Goal: Information Seeking & Learning: Learn about a topic

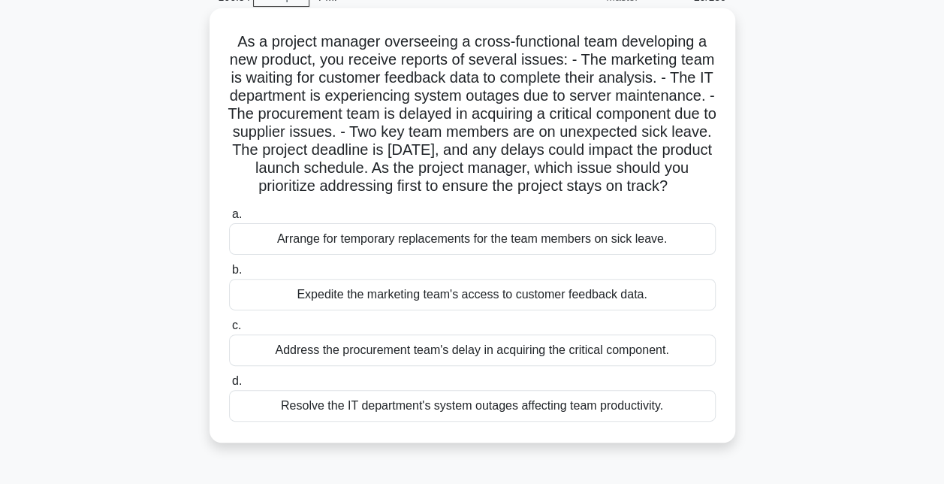
scroll to position [89, 0]
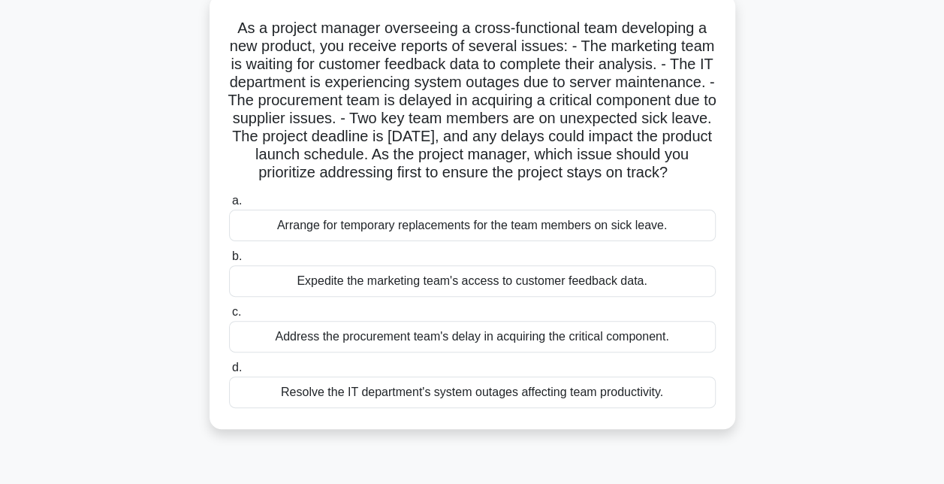
click at [391, 241] on div "Arrange for temporary replacements for the team members on sick leave." at bounding box center [472, 225] width 487 height 32
click at [229, 206] on input "a. Arrange for temporary replacements for the team members on sick leave." at bounding box center [229, 201] width 0 height 10
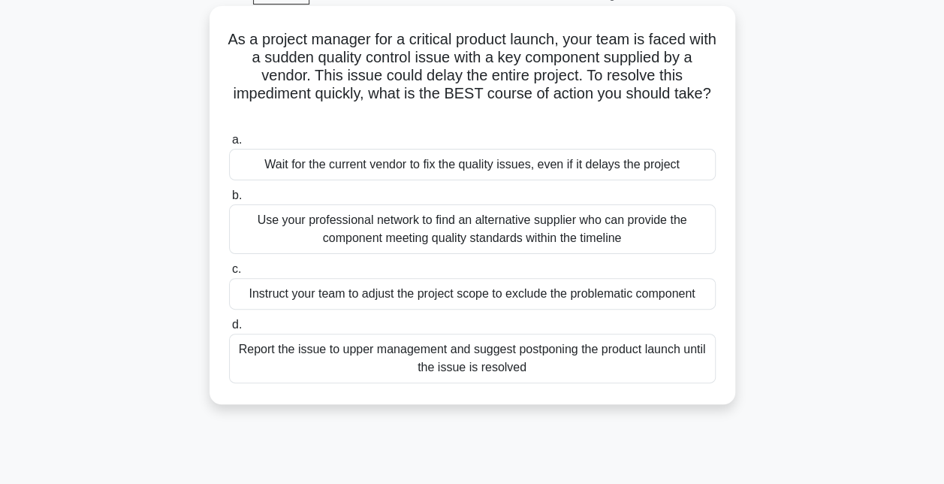
scroll to position [67, 0]
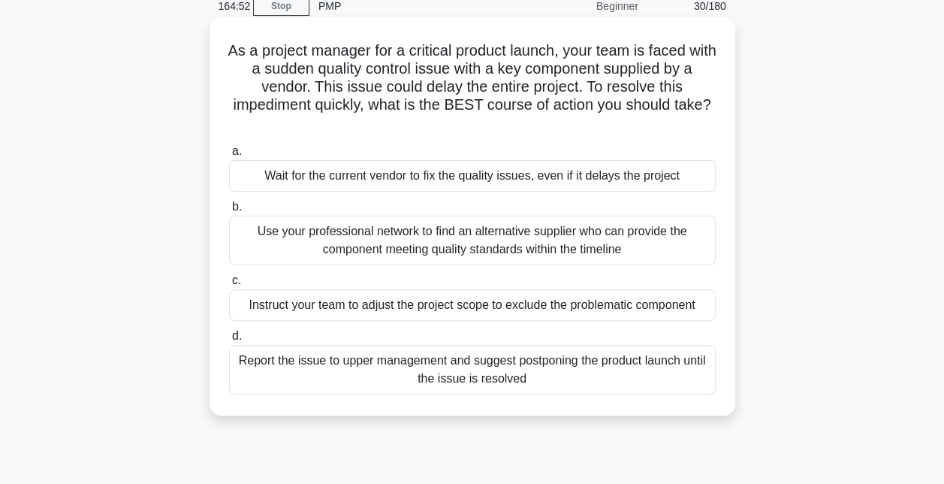
click at [463, 241] on div "Use your professional network to find an alternative supplier who can provide t…" at bounding box center [472, 240] width 487 height 50
click at [229, 212] on input "b. Use your professional network to find an alternative supplier who can provid…" at bounding box center [229, 207] width 0 height 10
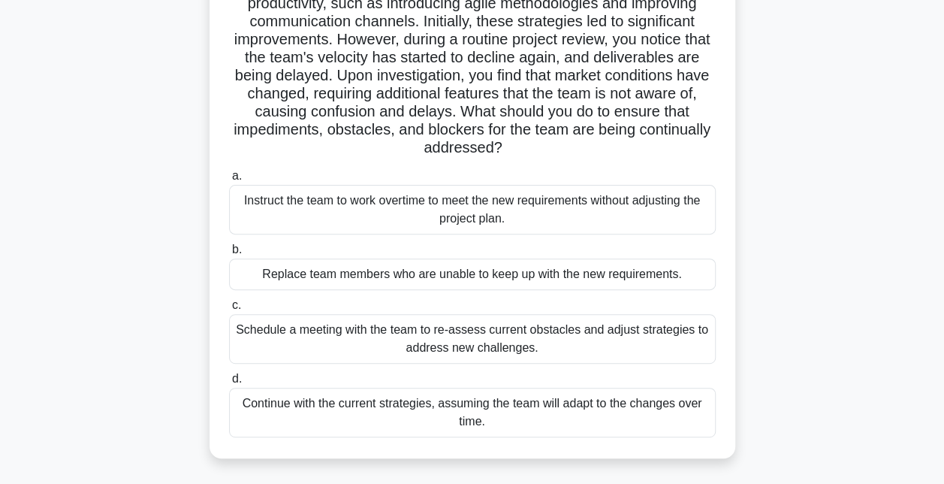
scroll to position [151, 0]
click at [478, 347] on div "Schedule a meeting with the team to re-assess current obstacles and adjust stra…" at bounding box center [472, 338] width 487 height 50
click at [229, 309] on input "c. Schedule a meeting with the team to re-assess current obstacles and adjust s…" at bounding box center [229, 305] width 0 height 10
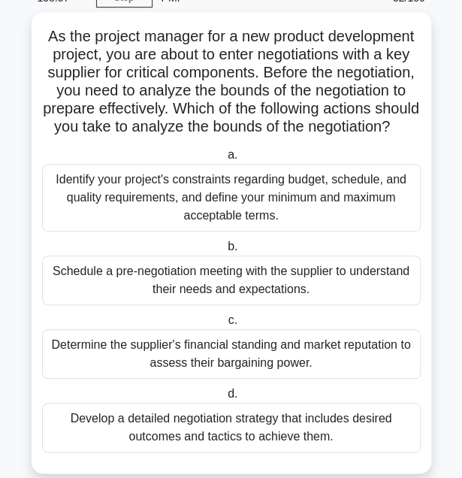
scroll to position [68, 0]
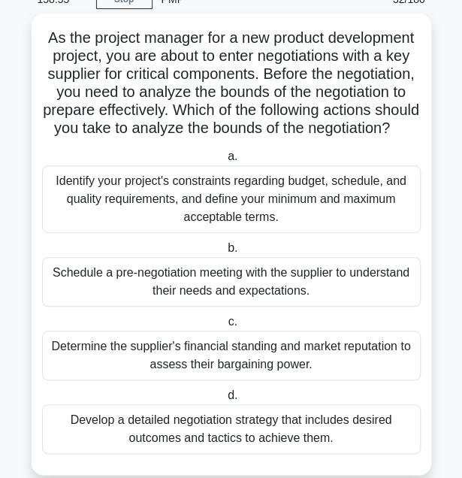
click at [258, 222] on div "Identify your project's constraints regarding budget, schedule, and quality req…" at bounding box center [231, 199] width 378 height 68
click at [224, 161] on input "a. Identify your project's constraints regarding budget, schedule, and quality …" at bounding box center [224, 157] width 0 height 10
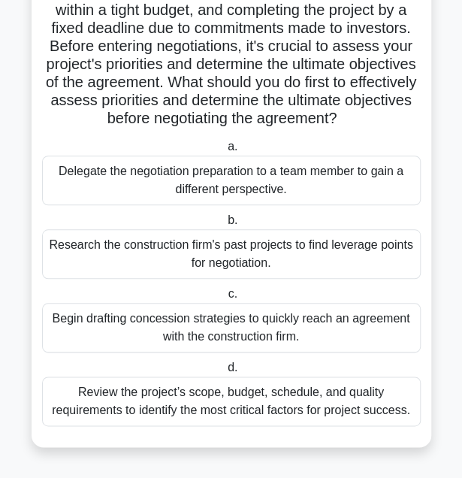
scroll to position [171, 0]
click at [246, 415] on div "Review the project’s scope, budget, schedule, and quality requirements to ident…" at bounding box center [231, 401] width 378 height 50
click at [224, 372] on input "d. Review the project’s scope, budget, schedule, and quality requirements to id…" at bounding box center [224, 368] width 0 height 10
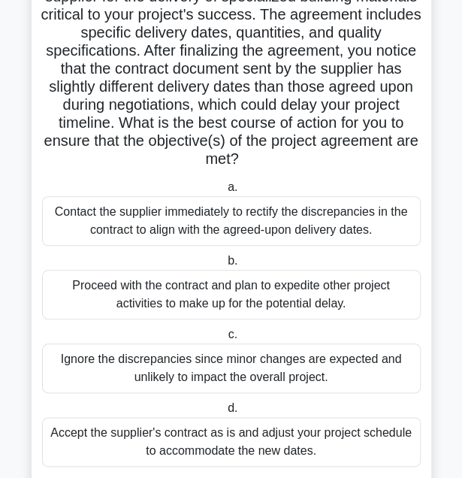
scroll to position [146, 0]
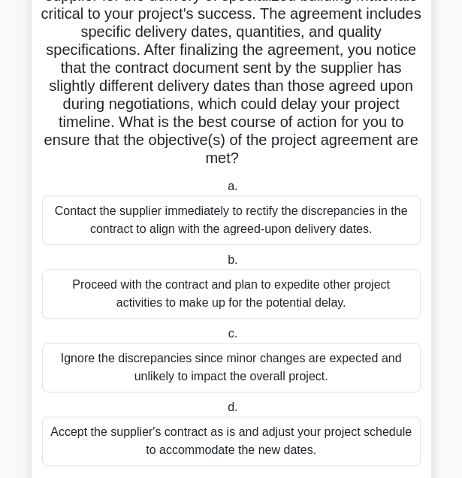
click at [286, 212] on div "Contact the supplier immediately to rectify the discrepancies in the contract t…" at bounding box center [231, 220] width 378 height 50
click at [224, 191] on input "a. Contact the supplier immediately to rectify the discrepancies in the contrac…" at bounding box center [224, 187] width 0 height 10
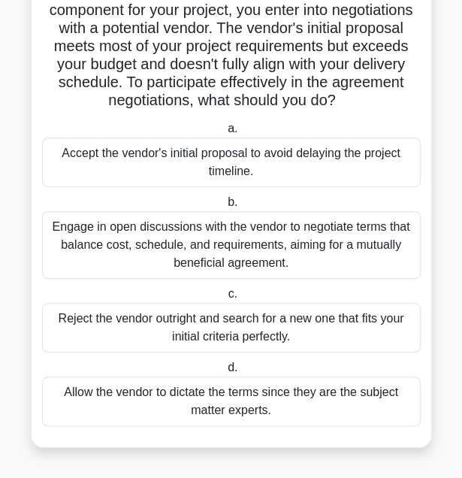
scroll to position [129, 0]
click at [240, 250] on div "Engage in open discussions with the vendor to negotiate terms that balance cost…" at bounding box center [231, 245] width 378 height 68
click at [224, 207] on input "b. Engage in open discussions with the vendor to negotiate terms that balance c…" at bounding box center [224, 202] width 0 height 10
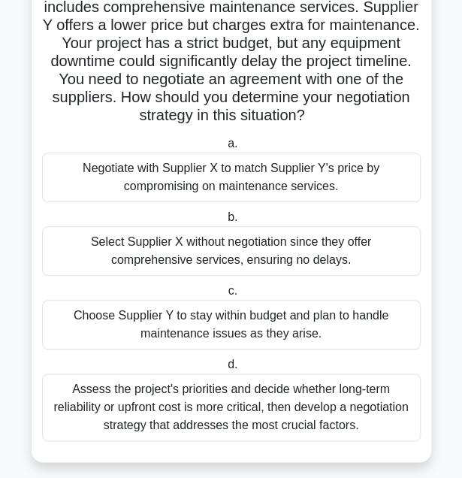
scroll to position [170, 0]
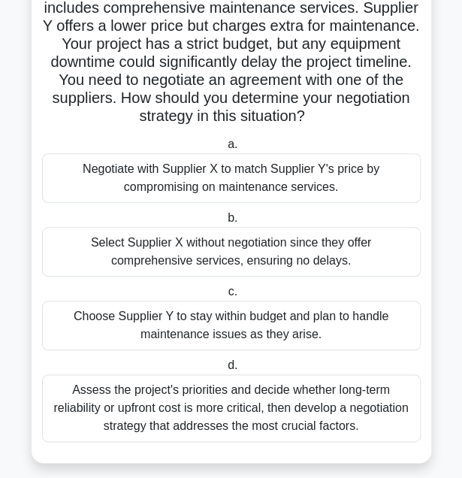
click at [234, 417] on div "Assess the project's priorities and decide whether long-term reliability or upf…" at bounding box center [231, 408] width 378 height 68
click at [224, 370] on input "d. Assess the project's priorities and decide whether long-term reliability or …" at bounding box center [224, 365] width 0 height 10
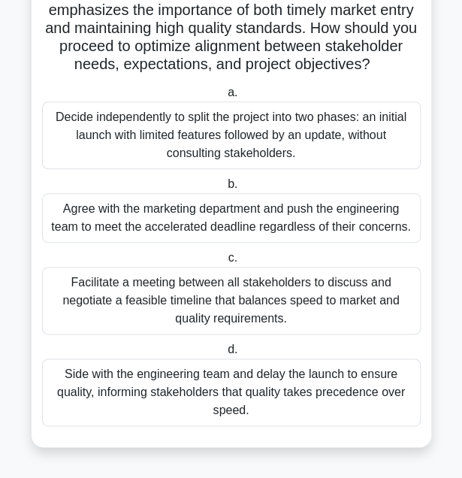
scroll to position [211, 0]
click at [262, 312] on div "Facilitate a meeting between all stakeholders to discuss and negotiate a feasib…" at bounding box center [231, 301] width 378 height 68
click at [224, 263] on input "c. Facilitate a meeting between all stakeholders to discuss and negotiate a fea…" at bounding box center [224, 258] width 0 height 10
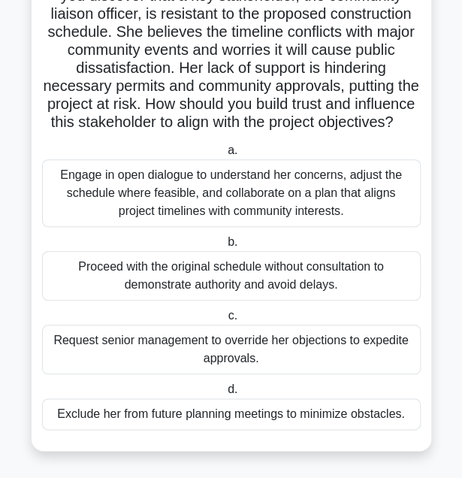
scroll to position [128, 0]
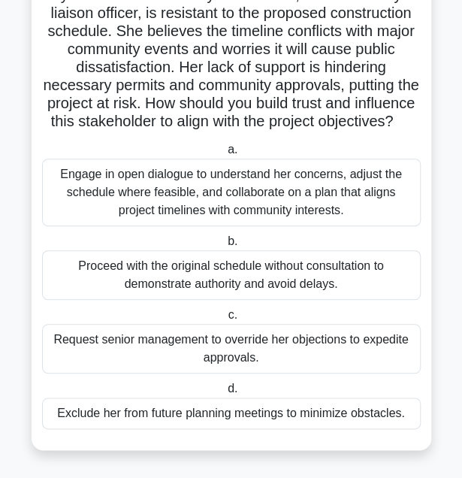
click at [223, 219] on div "Engage in open dialogue to understand her concerns, adjust the schedule where f…" at bounding box center [231, 192] width 378 height 68
click at [224, 155] on input "a. Engage in open dialogue to understand her concerns, adjust the schedule wher…" at bounding box center [224, 150] width 0 height 10
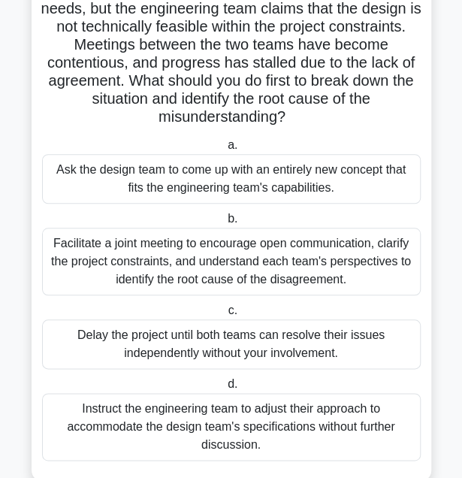
scroll to position [184, 0]
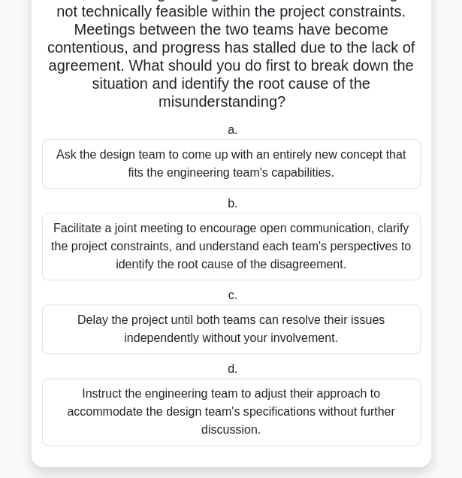
click at [197, 244] on div "Facilitate a joint meeting to encourage open communication, clarify the project…" at bounding box center [231, 246] width 378 height 68
click at [224, 209] on input "b. Facilitate a joint meeting to encourage open communication, clarify the proj…" at bounding box center [224, 204] width 0 height 10
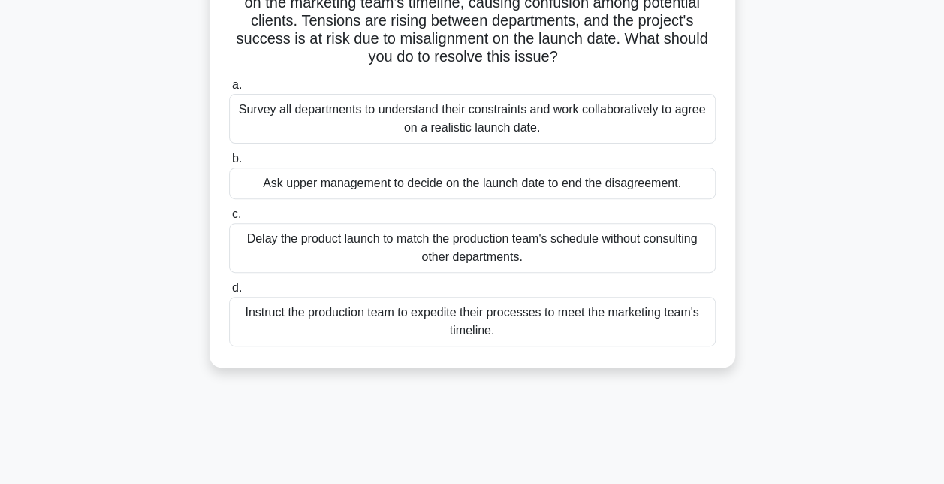
scroll to position [188, 0]
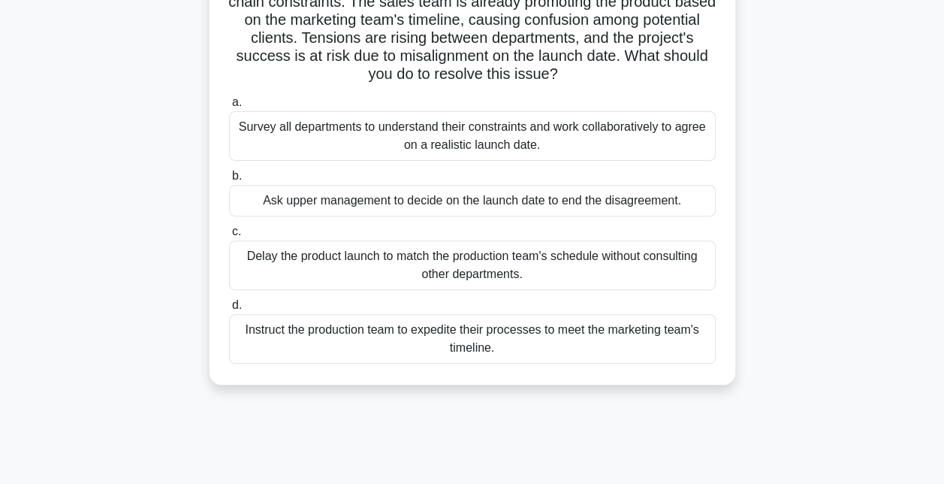
click at [384, 132] on div "Survey all departments to understand their constraints and work collaboratively…" at bounding box center [472, 136] width 487 height 50
click at [229, 107] on input "a. Survey all departments to understand their constraints and work collaborativ…" at bounding box center [229, 103] width 0 height 10
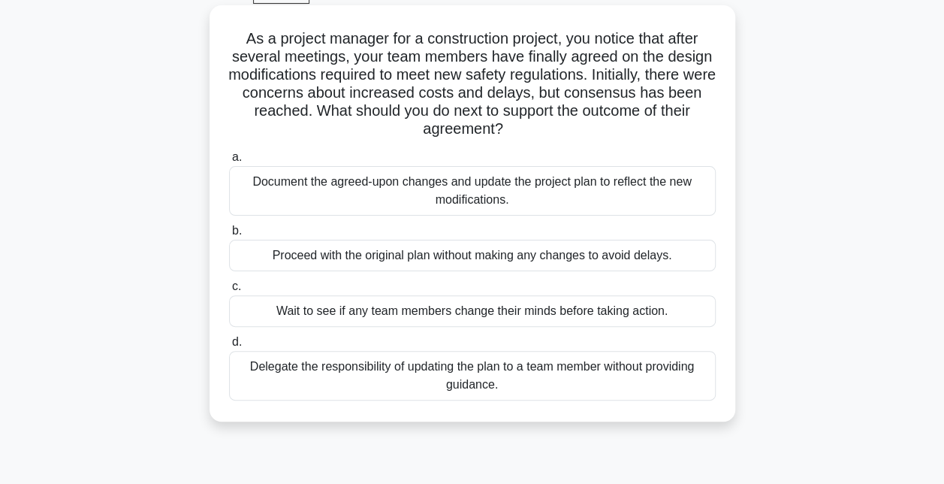
scroll to position [80, 0]
click at [496, 198] on div "Document the agreed-upon changes and update the project plan to reflect the new…" at bounding box center [472, 190] width 487 height 50
click at [229, 161] on input "a. Document the agreed-upon changes and update the project plan to reflect the …" at bounding box center [229, 157] width 0 height 10
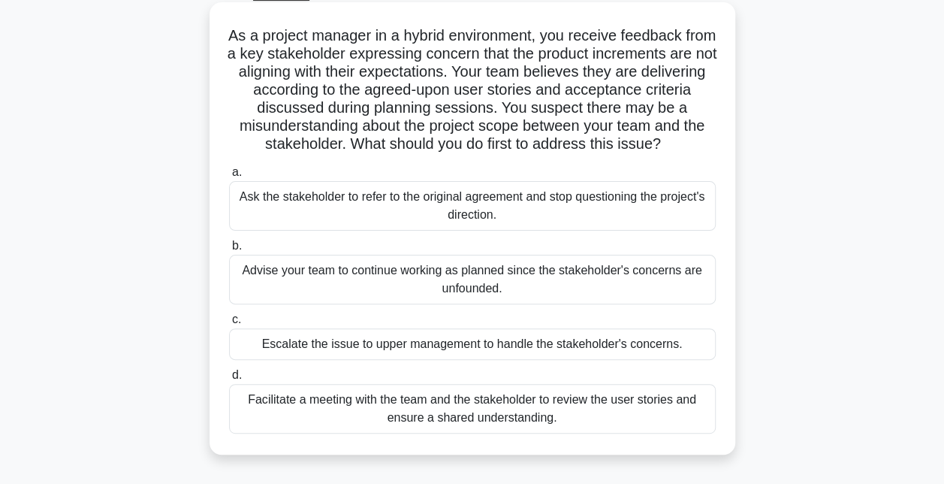
scroll to position [87, 0]
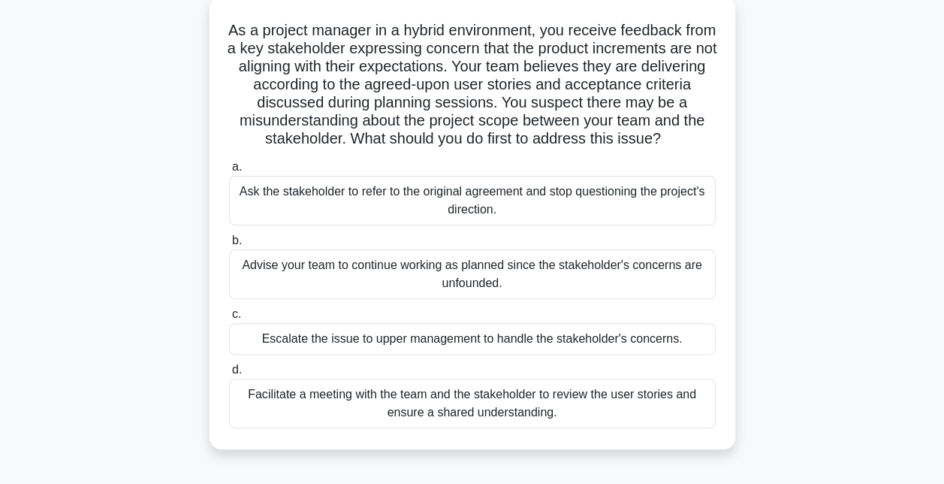
click at [390, 387] on div "Facilitate a meeting with the team and the stakeholder to review the user stori…" at bounding box center [472, 403] width 487 height 50
click at [229, 375] on input "d. Facilitate a meeting with the team and the stakeholder to review the user st…" at bounding box center [229, 370] width 0 height 10
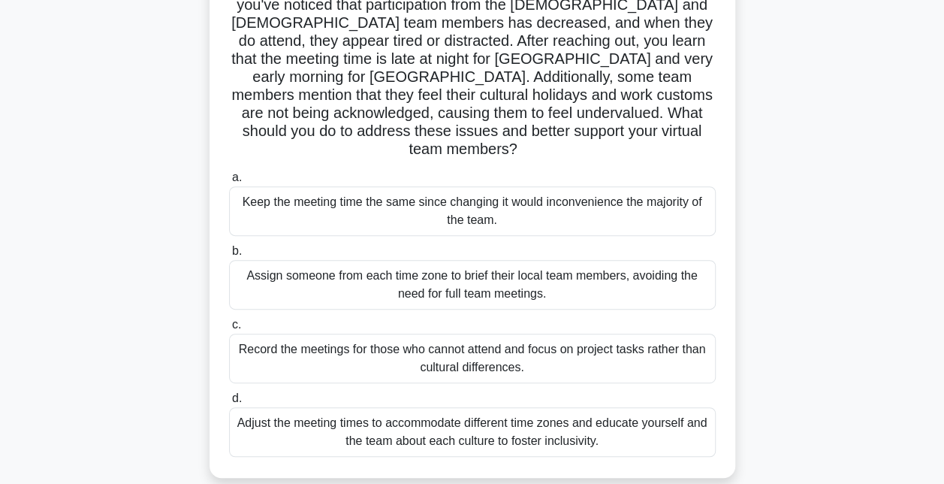
scroll to position [185, 0]
click at [357, 406] on div "Adjust the meeting times to accommodate different time zones and educate yourse…" at bounding box center [472, 431] width 487 height 50
click at [229, 393] on input "d. Adjust the meeting times to accommodate different time zones and educate you…" at bounding box center [229, 398] width 0 height 10
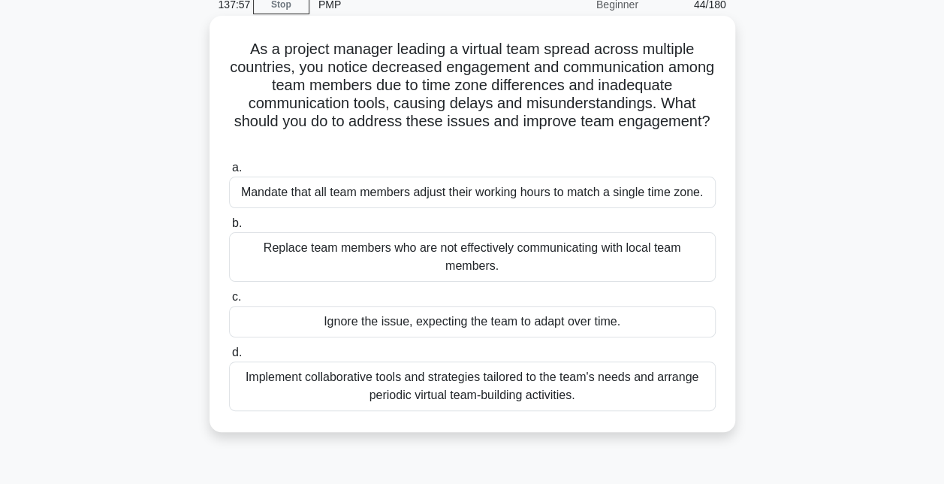
scroll to position [70, 0]
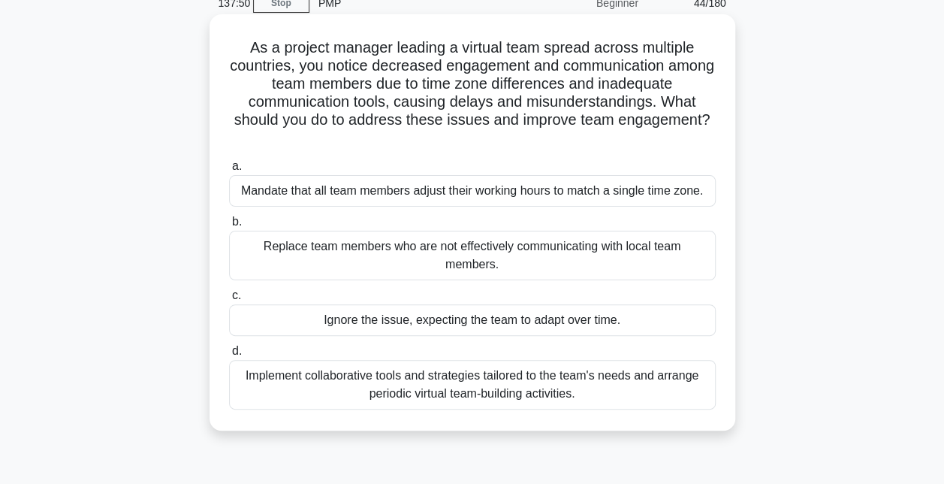
click at [403, 360] on div "Implement collaborative tools and strategies tailored to the team's needs and a…" at bounding box center [472, 385] width 487 height 50
click at [229, 356] on input "d. Implement collaborative tools and strategies tailored to the team's needs an…" at bounding box center [229, 351] width 0 height 10
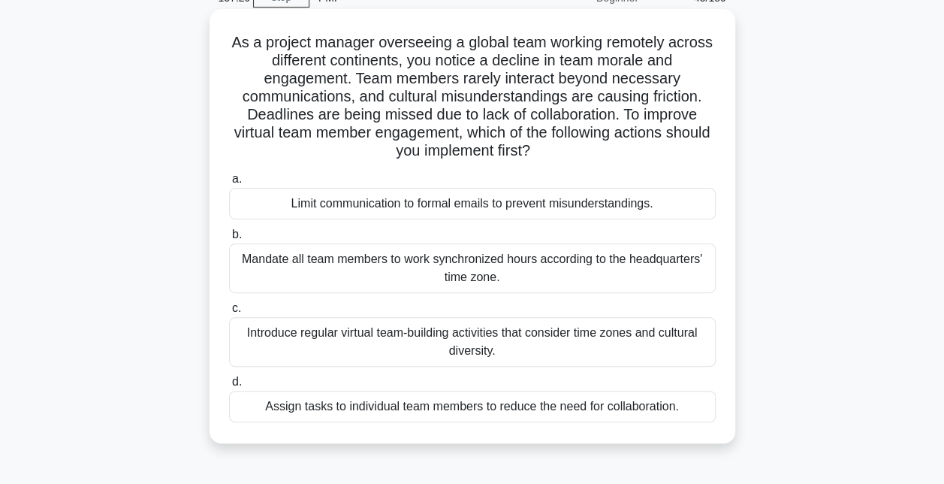
scroll to position [76, 0]
click at [366, 335] on div "Introduce regular virtual team-building activities that consider time zones and…" at bounding box center [472, 341] width 487 height 50
click at [229, 312] on input "c. Introduce regular virtual team-building activities that consider time zones …" at bounding box center [229, 308] width 0 height 10
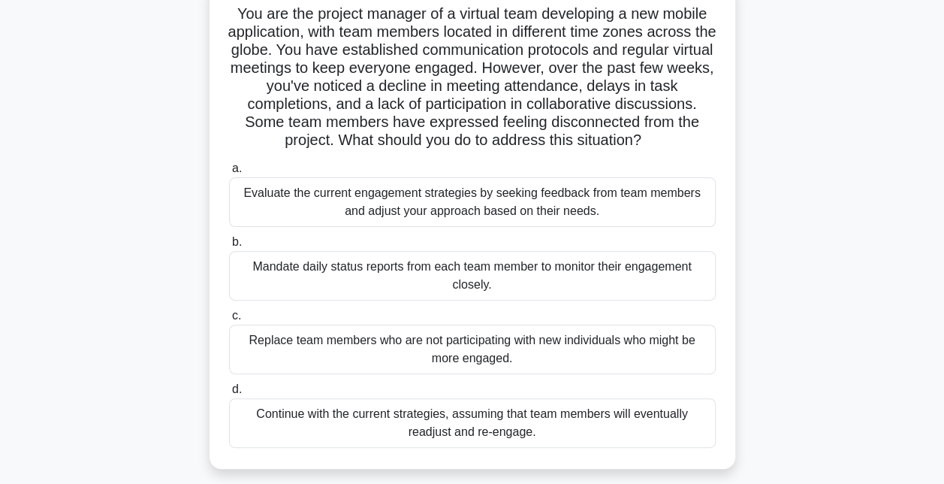
scroll to position [104, 0]
click at [391, 197] on div "Evaluate the current engagement strategies by seeking feedback from team member…" at bounding box center [472, 201] width 487 height 50
click at [229, 173] on input "a. Evaluate the current engagement strategies by seeking feedback from team mem…" at bounding box center [229, 168] width 0 height 10
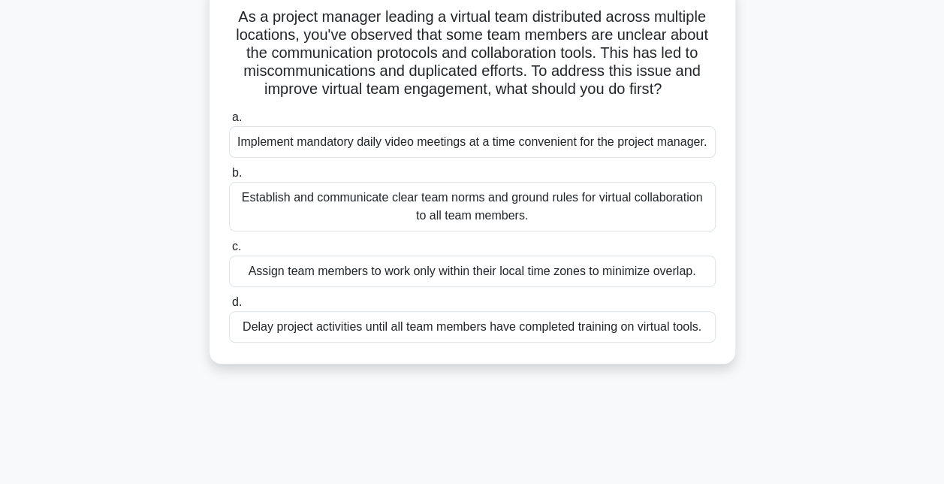
click at [391, 197] on div "Establish and communicate clear team norms and ground rules for virtual collabo…" at bounding box center [472, 207] width 487 height 50
click at [229, 178] on input "b. Establish and communicate clear team norms and ground rules for virtual coll…" at bounding box center [229, 173] width 0 height 10
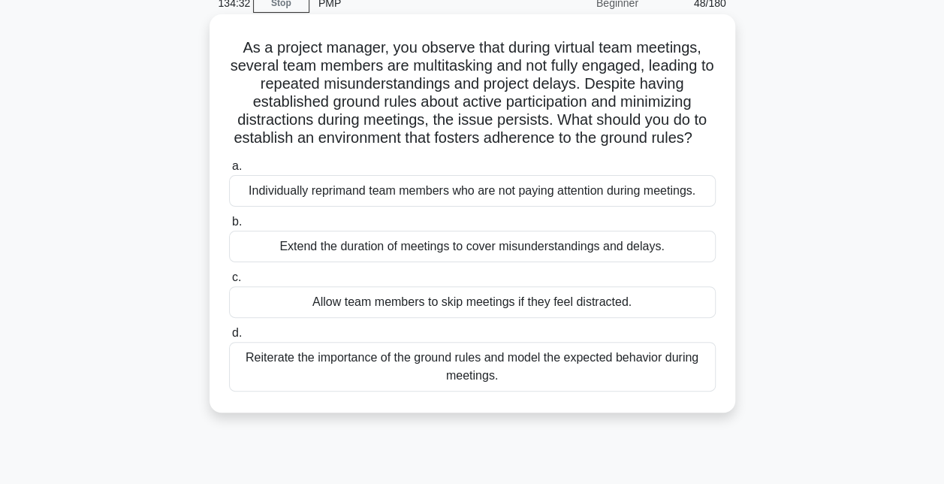
scroll to position [71, 0]
click at [413, 383] on div "Reiterate the importance of the ground rules and model the expected behavior du…" at bounding box center [472, 366] width 487 height 50
click at [229, 337] on input "d. Reiterate the importance of the ground rules and model the expected behavior…" at bounding box center [229, 332] width 0 height 10
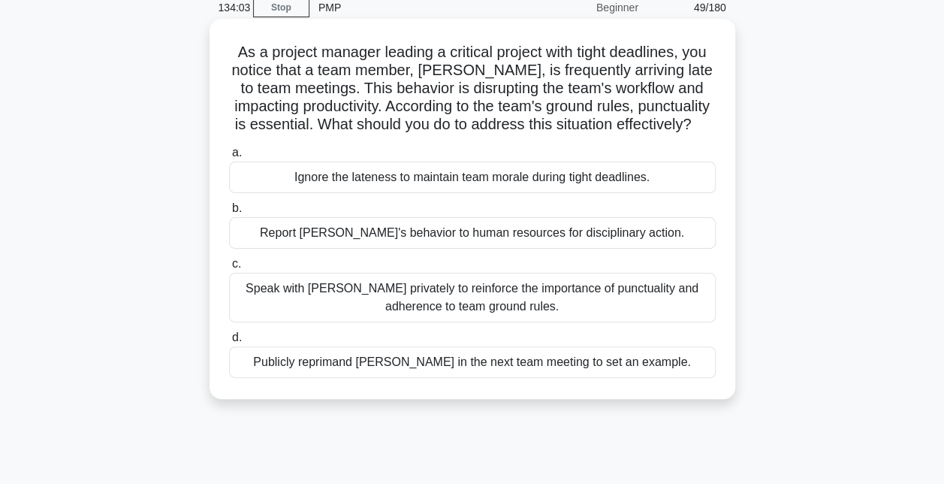
scroll to position [66, 0]
click at [493, 307] on div "Speak with [PERSON_NAME] privately to reinforce the importance of punctuality a…" at bounding box center [472, 297] width 487 height 50
click at [229, 268] on input "c. Speak with [PERSON_NAME] privately to reinforce the importance of punctualit…" at bounding box center [229, 263] width 0 height 10
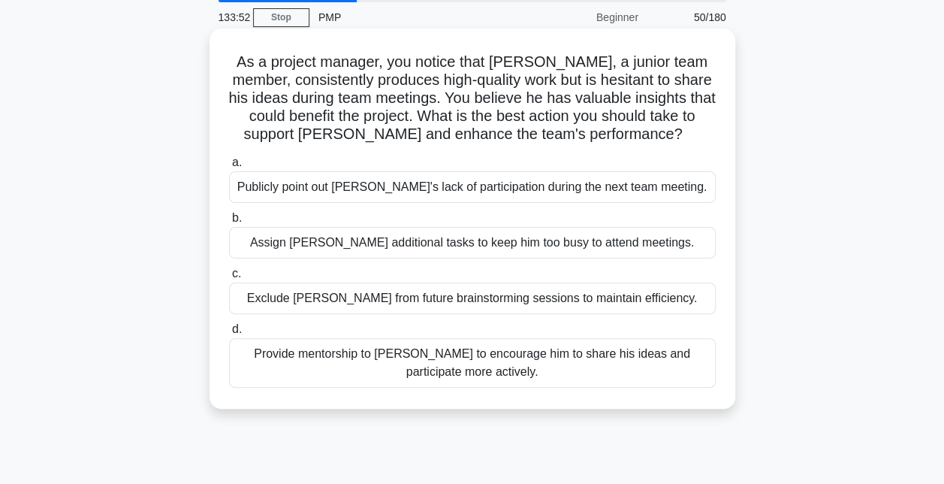
scroll to position [57, 0]
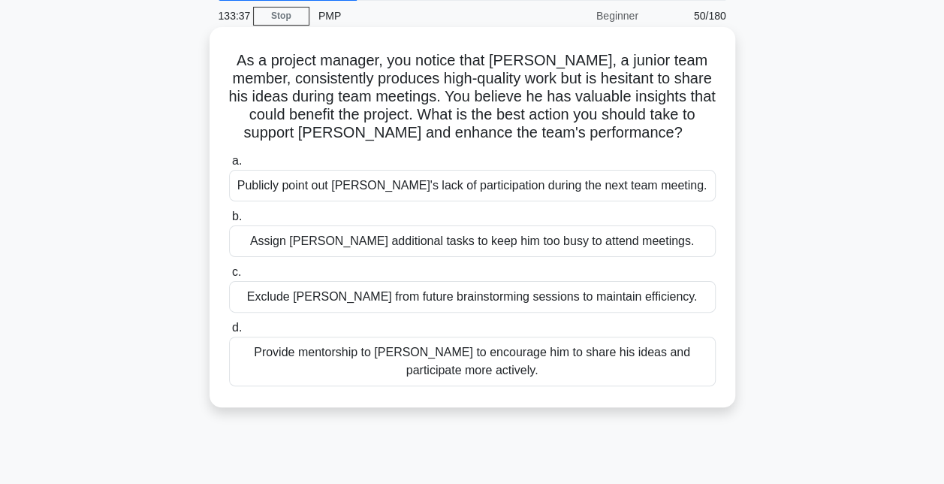
click at [360, 357] on div "Provide mentorship to [PERSON_NAME] to encourage him to share his ideas and par…" at bounding box center [472, 361] width 487 height 50
click at [229, 333] on input "d. Provide mentorship to [PERSON_NAME] to encourage him to share his ideas and …" at bounding box center [229, 328] width 0 height 10
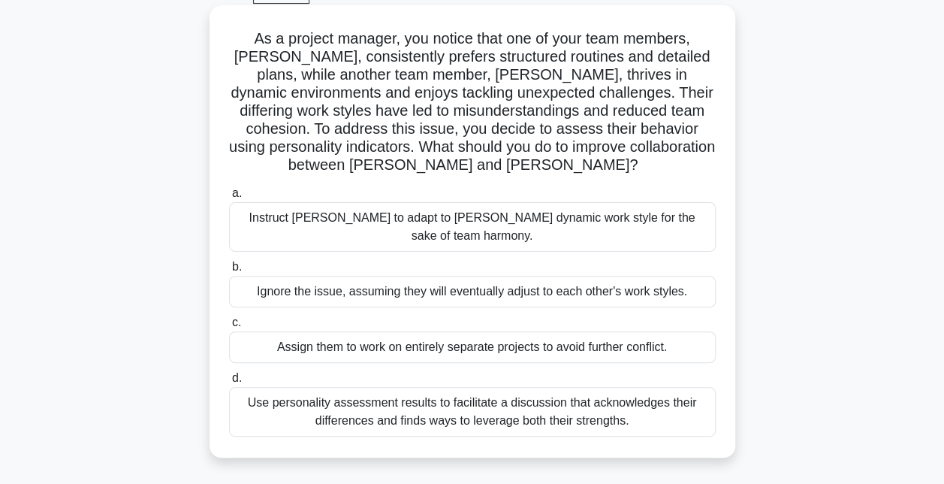
scroll to position [78, 0]
click at [356, 402] on div "Use personality assessment results to facilitate a discussion that acknowledges…" at bounding box center [472, 412] width 487 height 50
click at [229, 384] on input "d. Use personality assessment results to facilitate a discussion that acknowled…" at bounding box center [229, 379] width 0 height 10
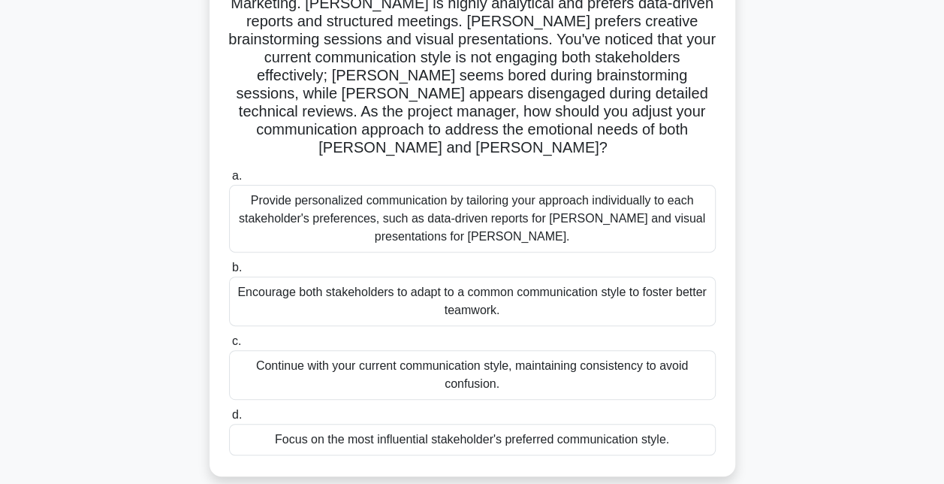
scroll to position [169, 0]
click at [398, 213] on div "Provide personalized communication by tailoring your approach individually to e…" at bounding box center [472, 218] width 487 height 68
click at [229, 180] on input "a. Provide personalized communication by tailoring your approach individually t…" at bounding box center [229, 175] width 0 height 10
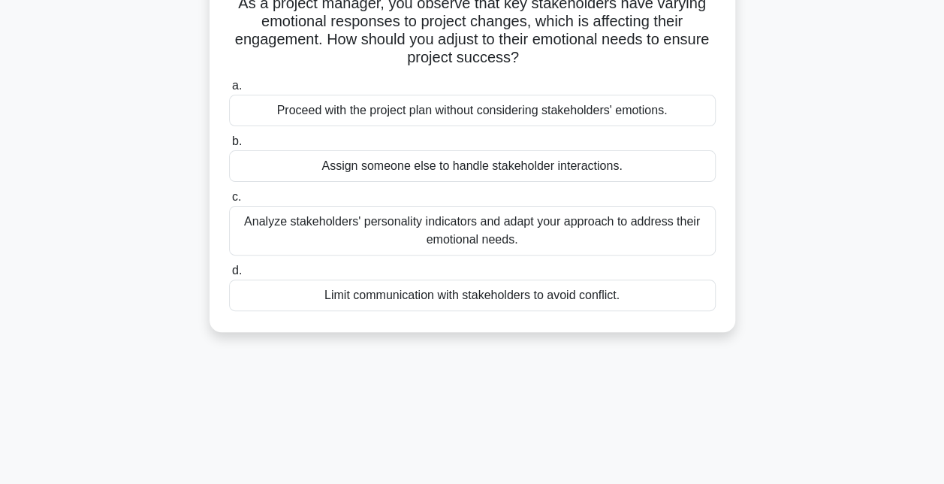
scroll to position [0, 0]
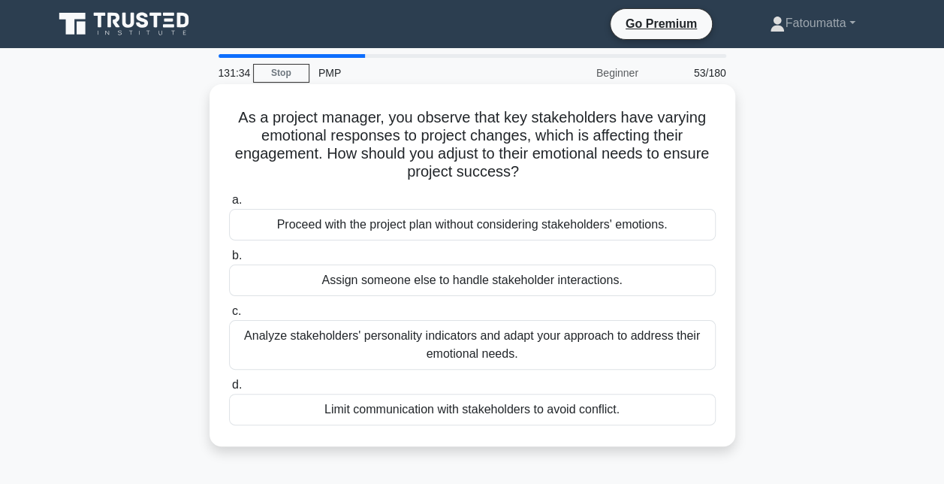
click at [338, 335] on div "Analyze stakeholders' personality indicators and adapt your approach to address…" at bounding box center [472, 345] width 487 height 50
click at [229, 316] on input "c. Analyze stakeholders' personality indicators and adapt your approach to addr…" at bounding box center [229, 311] width 0 height 10
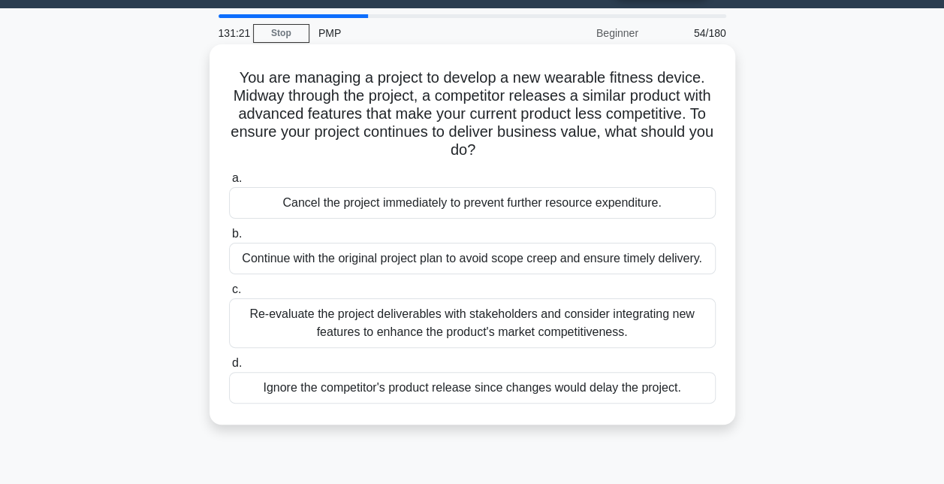
scroll to position [44, 0]
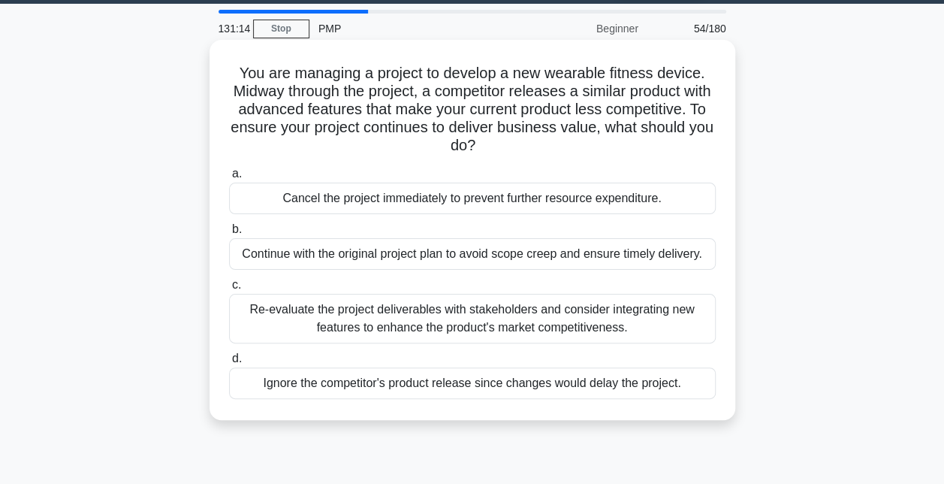
click at [429, 324] on div "Re-evaluate the project deliverables with stakeholders and consider integrating…" at bounding box center [472, 319] width 487 height 50
click at [229, 290] on input "c. Re-evaluate the project deliverables with stakeholders and consider integrat…" at bounding box center [229, 285] width 0 height 10
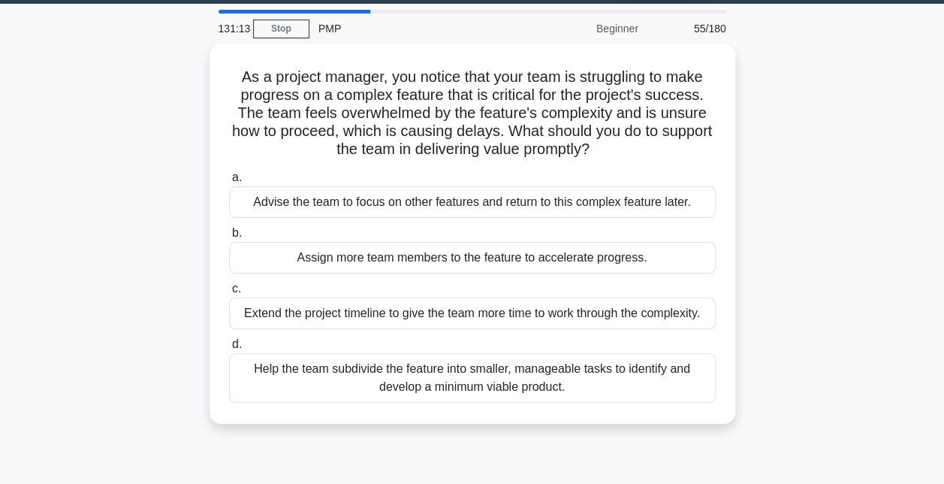
scroll to position [0, 0]
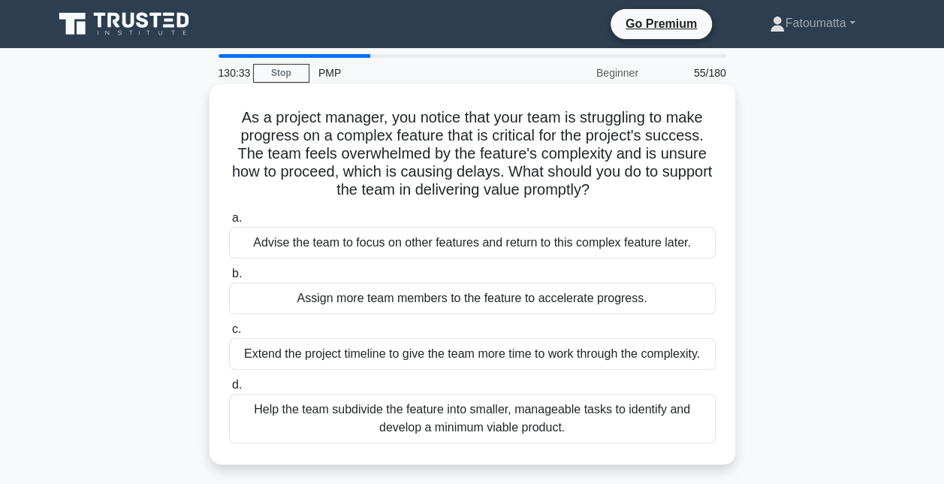
click at [370, 405] on div "Help the team subdivide the feature into smaller, manageable tasks to identify …" at bounding box center [472, 418] width 487 height 50
click at [229, 390] on input "d. Help the team subdivide the feature into smaller, manageable tasks to identi…" at bounding box center [229, 385] width 0 height 10
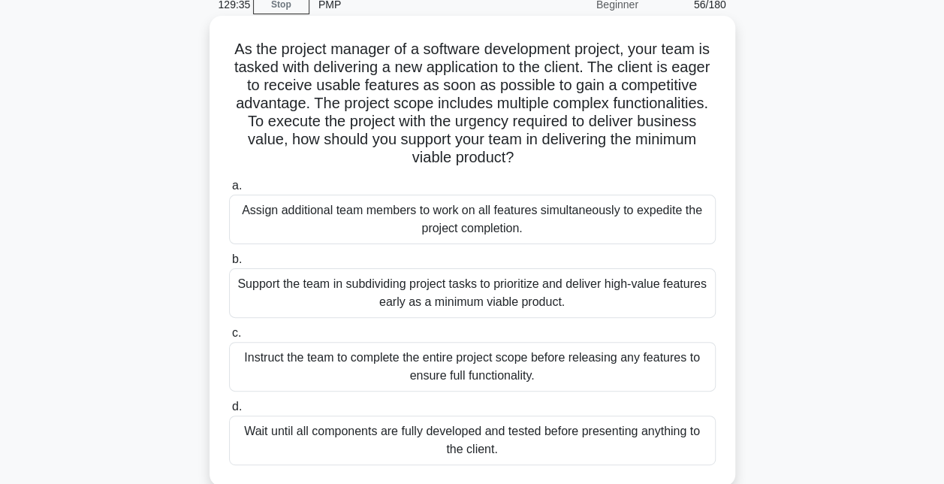
scroll to position [69, 0]
click at [378, 294] on div "Support the team in subdividing project tasks to prioritize and deliver high-va…" at bounding box center [472, 292] width 487 height 50
click at [229, 264] on input "b. Support the team in subdividing project tasks to prioritize and deliver high…" at bounding box center [229, 259] width 0 height 10
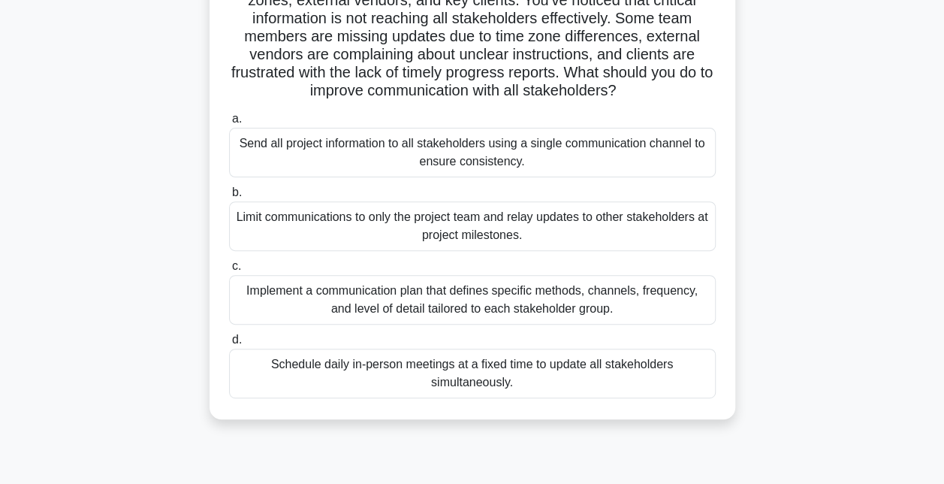
scroll to position [154, 0]
click at [556, 300] on div "Implement a communication plan that defines specific methods, channels, frequen…" at bounding box center [472, 299] width 487 height 50
click at [229, 270] on input "c. Implement a communication plan that defines specific methods, channels, freq…" at bounding box center [229, 266] width 0 height 10
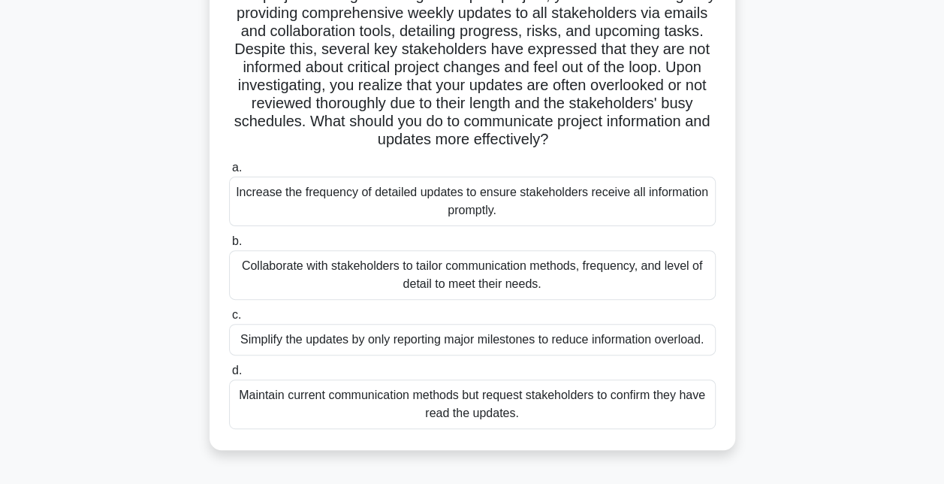
scroll to position [125, 0]
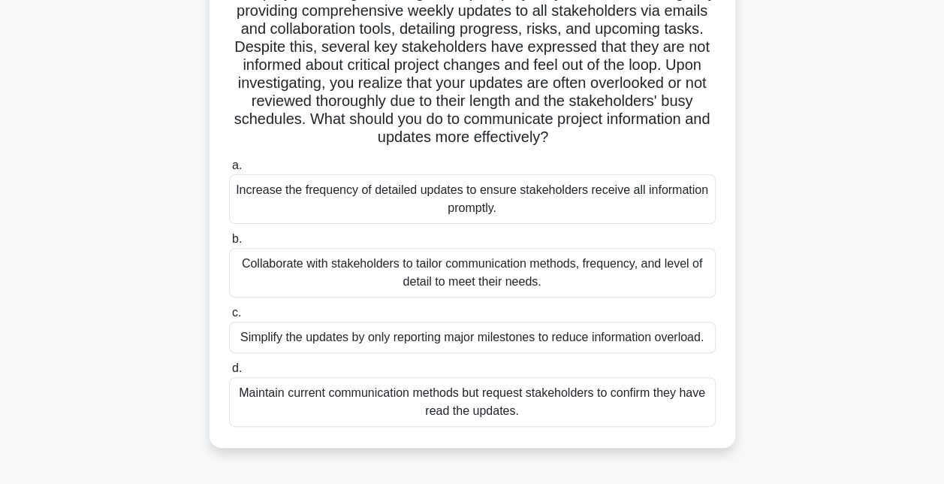
click at [509, 273] on div "Collaborate with stakeholders to tailor communication methods, frequency, and l…" at bounding box center [472, 273] width 487 height 50
click at [229, 244] on input "b. Collaborate with stakeholders to tailor communication methods, frequency, an…" at bounding box center [229, 239] width 0 height 10
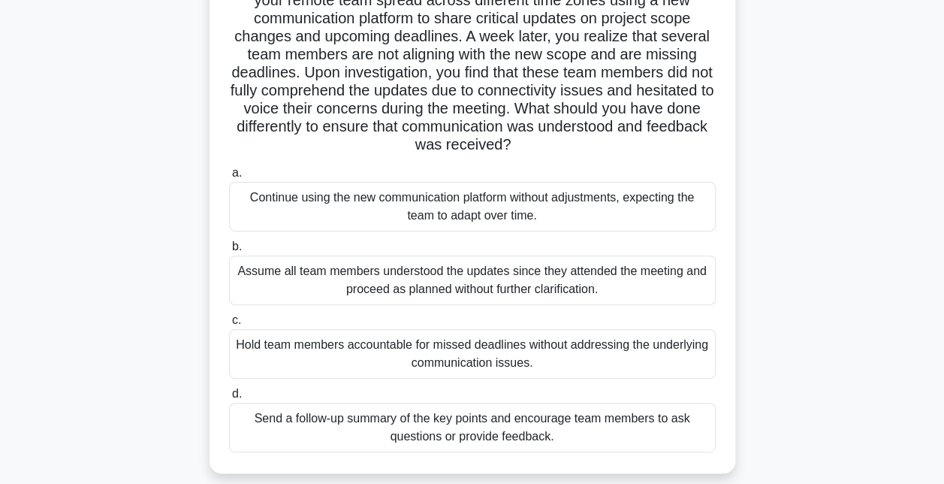
scroll to position [136, 0]
click at [479, 424] on div "Send a follow-up summary of the key points and encourage team members to ask qu…" at bounding box center [472, 427] width 487 height 50
click at [229, 398] on input "d. Send a follow-up summary of the key points and encourage team members to ask…" at bounding box center [229, 393] width 0 height 10
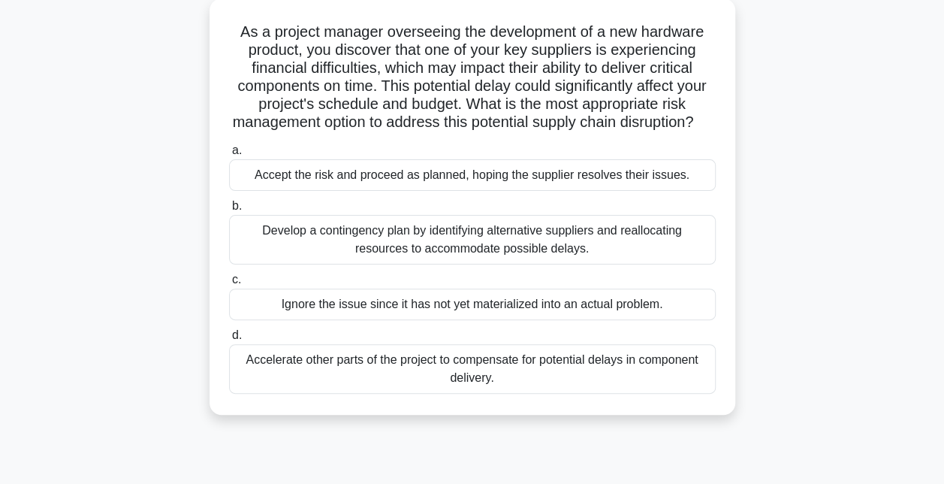
scroll to position [89, 0]
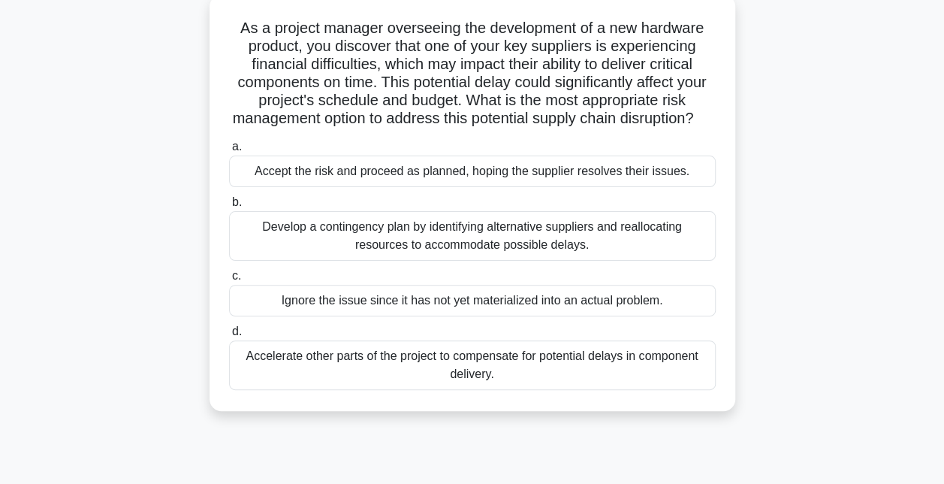
click at [404, 367] on div "Accelerate other parts of the project to compensate for potential delays in com…" at bounding box center [472, 365] width 487 height 50
click at [229, 336] on input "d. Accelerate other parts of the project to compensate for potential delays in …" at bounding box center [229, 332] width 0 height 10
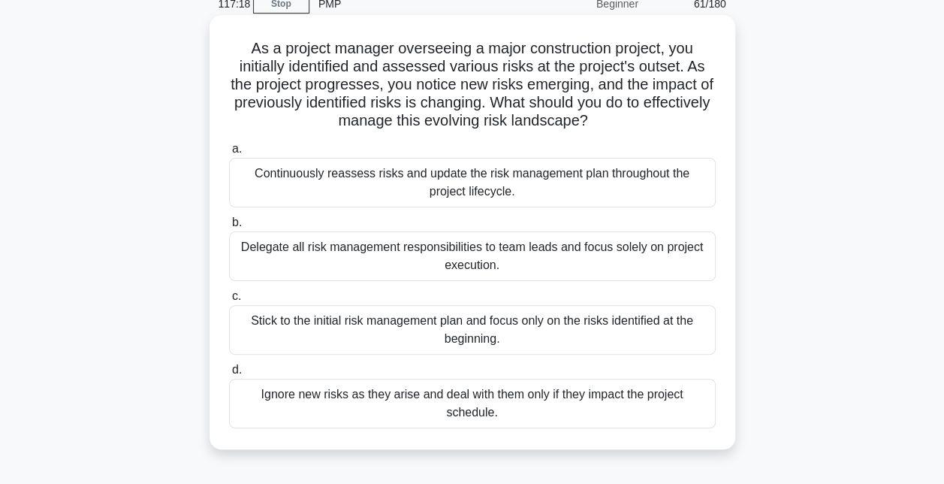
scroll to position [70, 0]
click at [508, 188] on div "Continuously reassess risks and update the risk management plan throughout the …" at bounding box center [472, 182] width 487 height 50
click at [229, 153] on input "a. Continuously reassess risks and update the risk management plan throughout t…" at bounding box center [229, 148] width 0 height 10
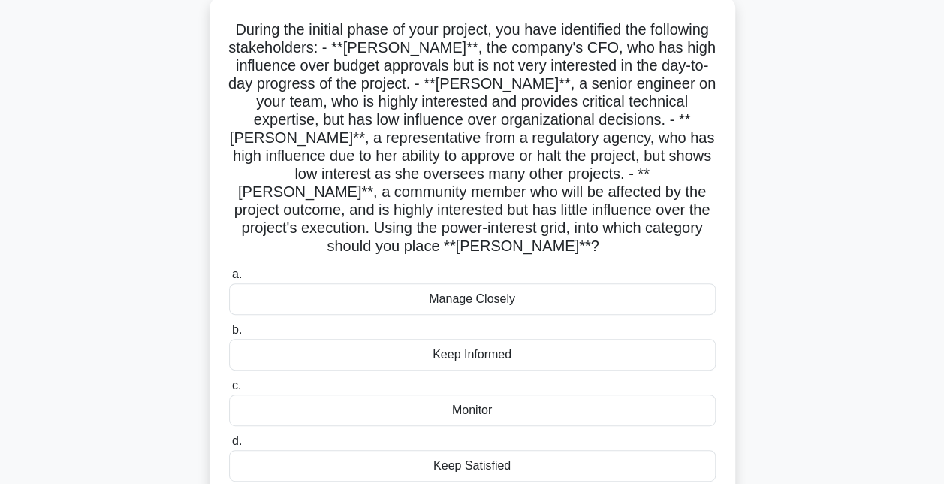
scroll to position [101, 0]
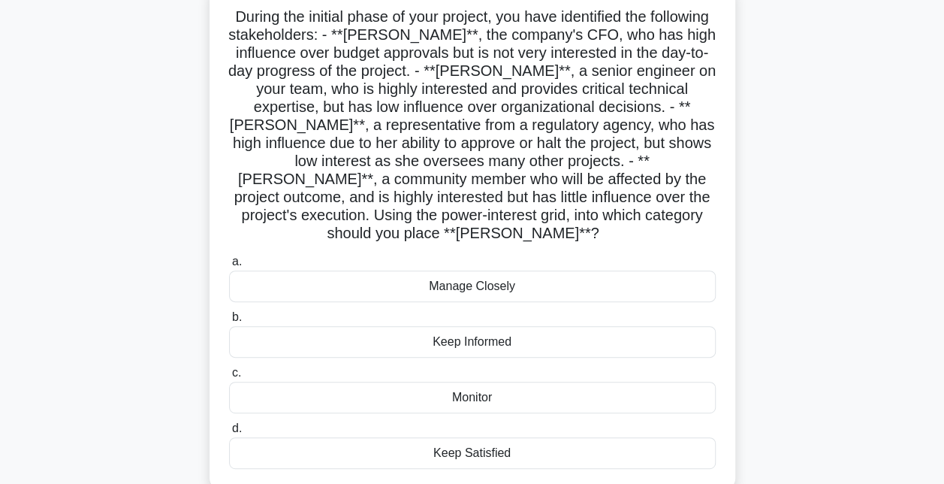
click at [509, 326] on div "Keep Informed" at bounding box center [472, 342] width 487 height 32
click at [229, 322] on input "b. Keep Informed" at bounding box center [229, 317] width 0 height 10
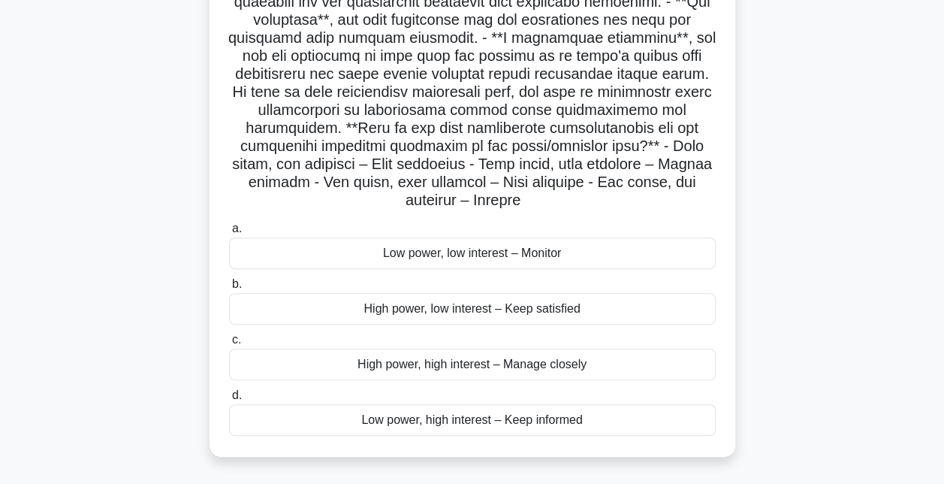
scroll to position [206, 0]
click at [453, 315] on div "High power, low interest – Keep satisfied" at bounding box center [472, 308] width 487 height 32
click at [229, 288] on input "b. High power, low interest – Keep satisfied" at bounding box center [229, 284] width 0 height 10
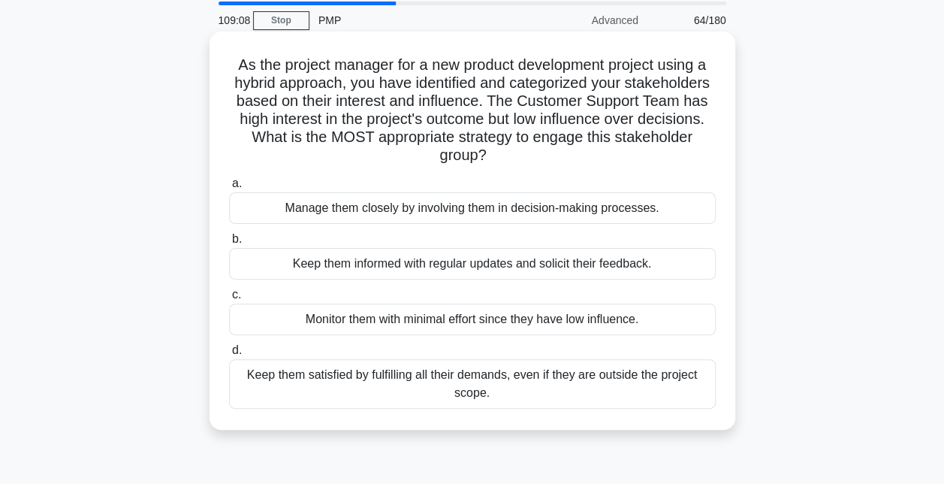
scroll to position [50, 0]
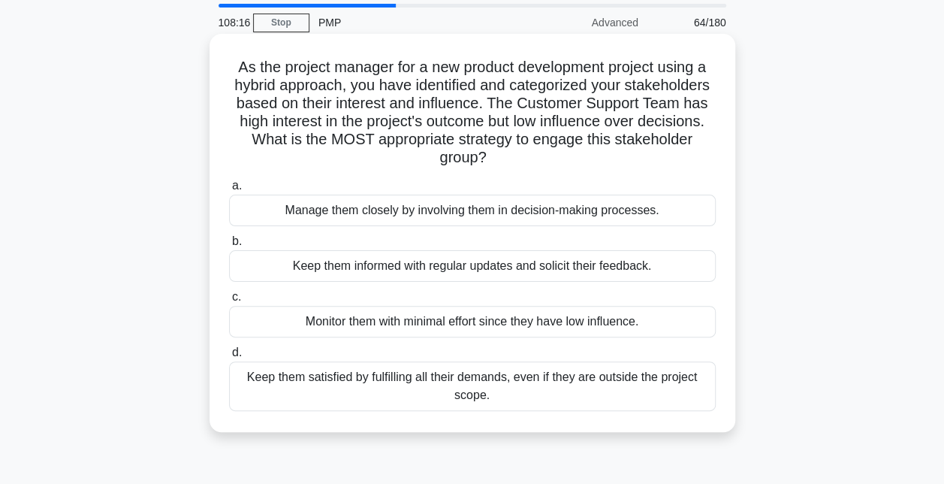
click at [562, 122] on h5 "As the project manager for a new product development project using a hybrid app…" at bounding box center [472, 113] width 490 height 110
click at [392, 272] on div "Keep them informed with regular updates and solicit their feedback." at bounding box center [472, 266] width 487 height 32
click at [229, 246] on input "b. Keep them informed with regular updates and solicit their feedback." at bounding box center [229, 242] width 0 height 10
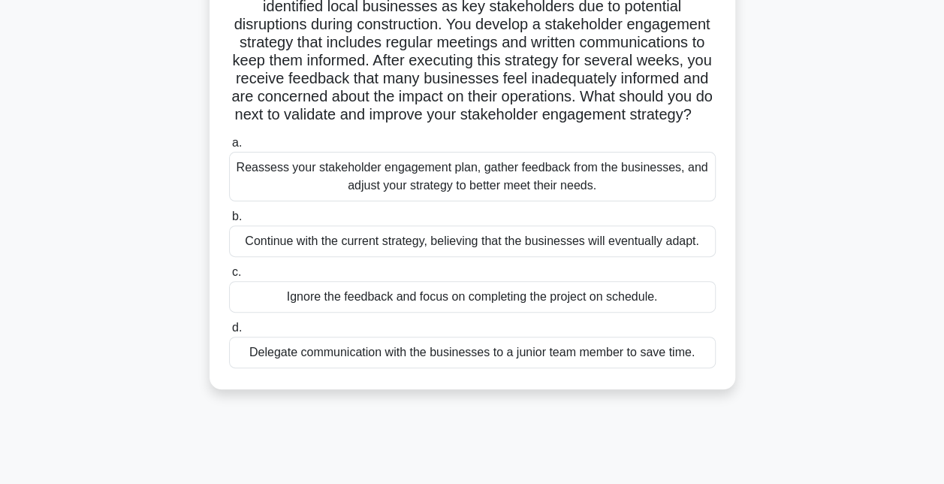
scroll to position [131, 0]
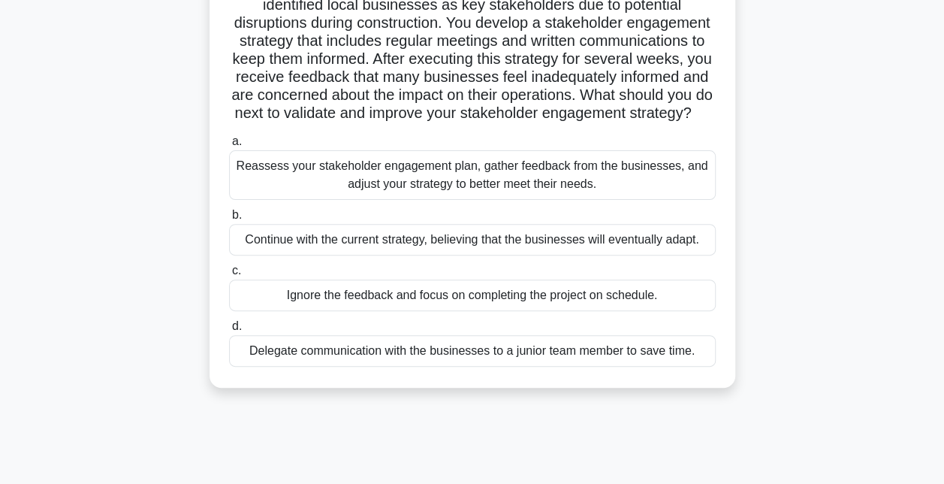
click at [502, 200] on div "Reassess your stakeholder engagement plan, gather feedback from the businesses,…" at bounding box center [472, 175] width 487 height 50
click at [229, 146] on input "a. Reassess your stakeholder engagement plan, gather feedback from the business…" at bounding box center [229, 142] width 0 height 10
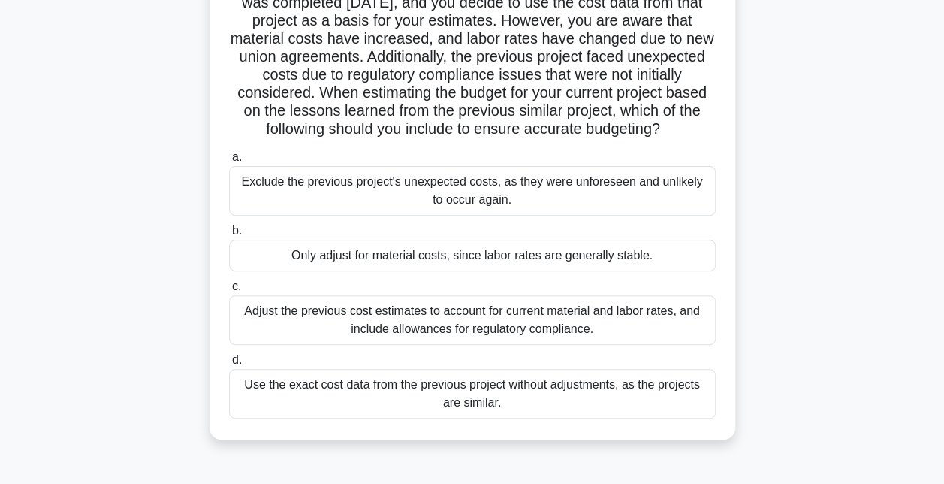
scroll to position [153, 0]
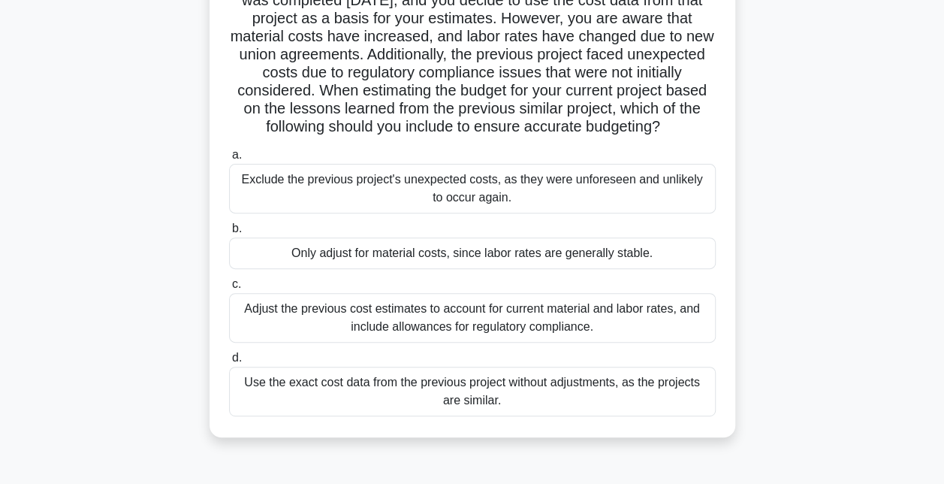
click at [518, 330] on div "Adjust the previous cost estimates to account for current material and labor ra…" at bounding box center [472, 318] width 487 height 50
click at [229, 289] on input "c. Adjust the previous cost estimates to account for current material and labor…" at bounding box center [229, 284] width 0 height 10
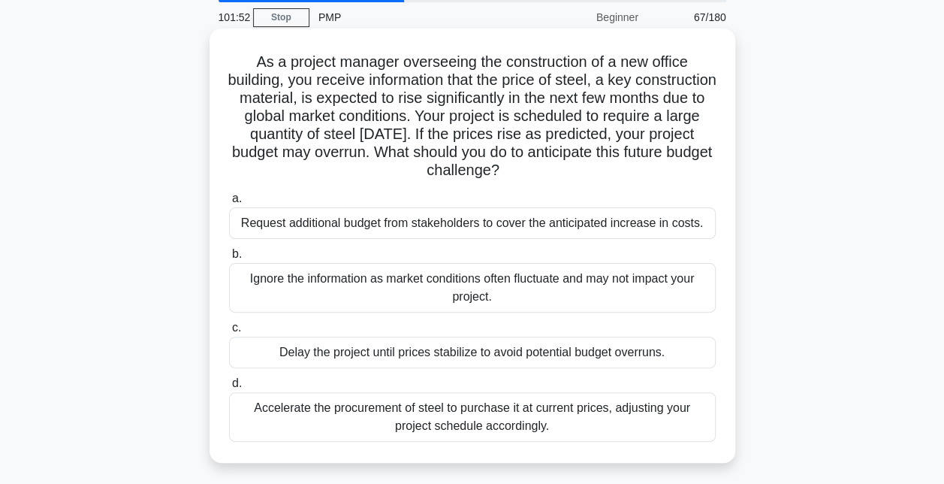
scroll to position [59, 0]
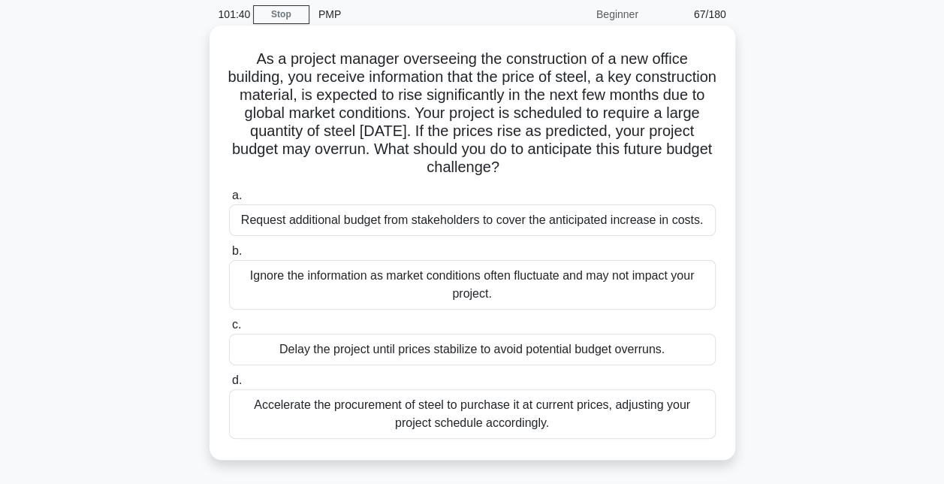
click at [487, 411] on div "Accelerate the procurement of steel to purchase it at current prices, adjusting…" at bounding box center [472, 414] width 487 height 50
click at [229, 385] on input "d. Accelerate the procurement of steel to purchase it at current prices, adjust…" at bounding box center [229, 380] width 0 height 10
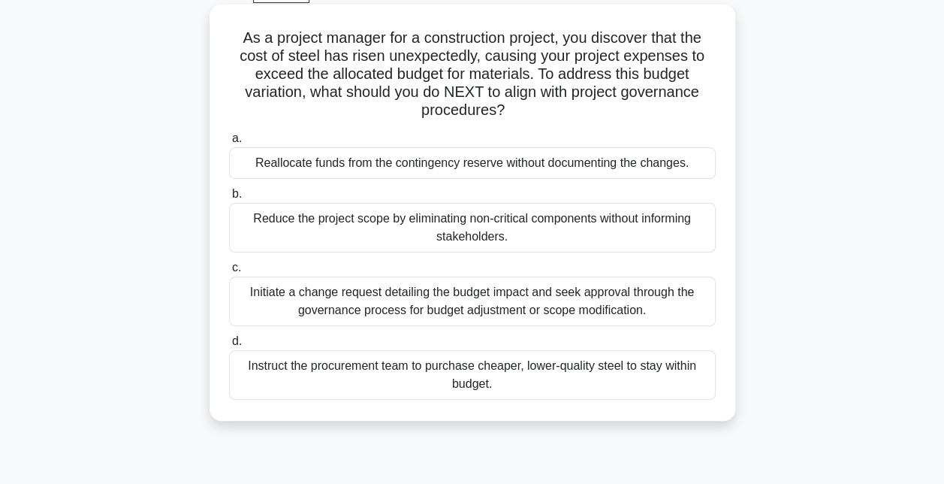
scroll to position [80, 0]
click at [513, 311] on div "Initiate a change request detailing the budget impact and seek approval through…" at bounding box center [472, 301] width 487 height 50
click at [229, 272] on input "c. Initiate a change request detailing the budget impact and seek approval thro…" at bounding box center [229, 267] width 0 height 10
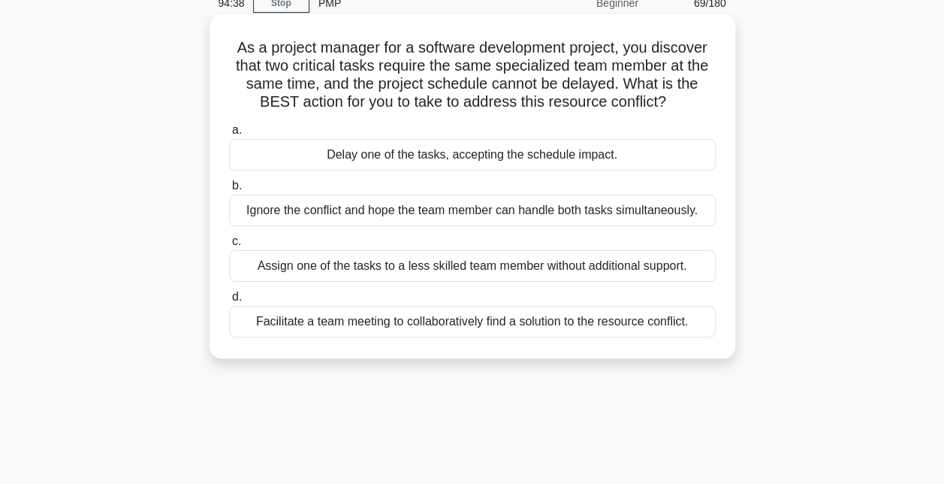
scroll to position [74, 0]
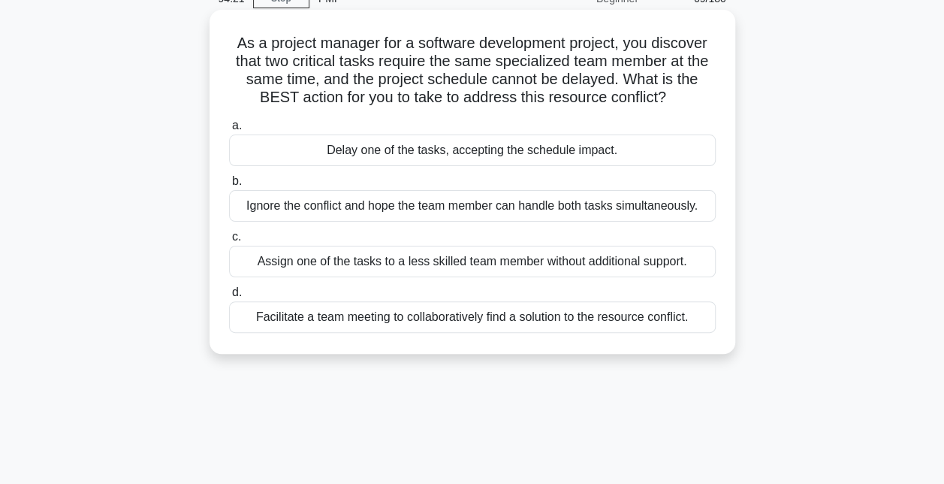
click at [454, 318] on div "Facilitate a team meeting to collaboratively find a solution to the resource co…" at bounding box center [472, 317] width 487 height 32
click at [229, 297] on input "d. Facilitate a team meeting to collaboratively find a solution to the resource…" at bounding box center [229, 293] width 0 height 10
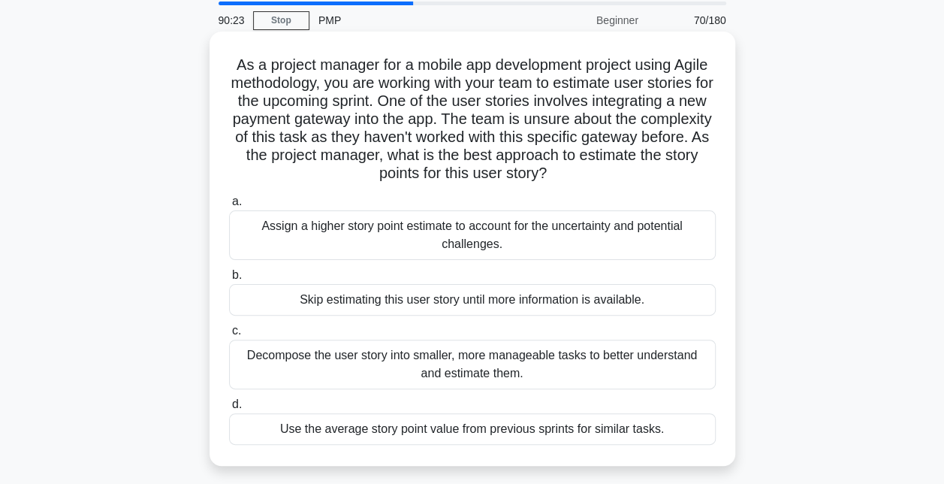
scroll to position [54, 0]
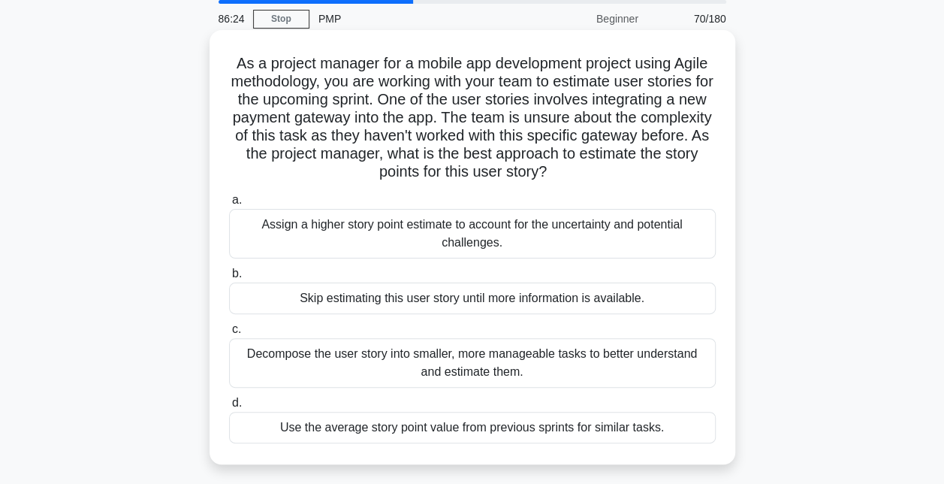
click at [538, 359] on div "Decompose the user story into smaller, more manageable tasks to better understa…" at bounding box center [472, 363] width 487 height 50
click at [229, 334] on input "c. Decompose the user story into smaller, more manageable tasks to better under…" at bounding box center [229, 329] width 0 height 10
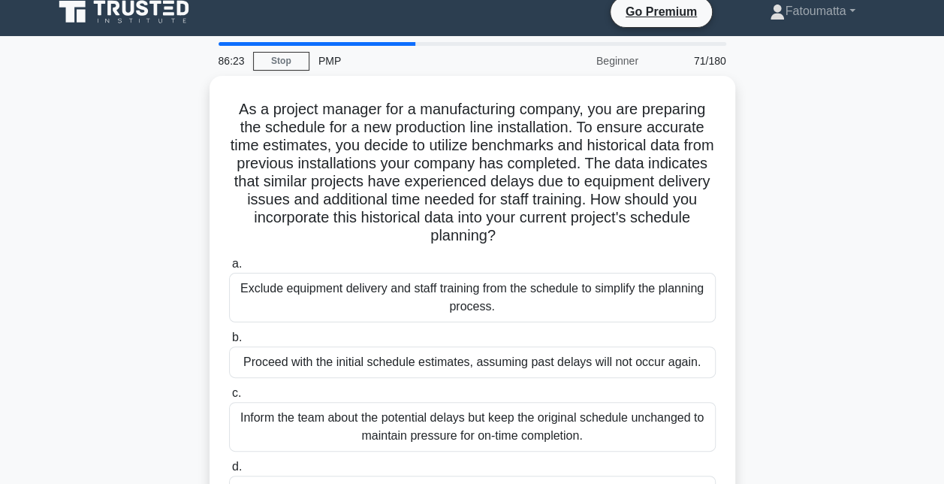
scroll to position [0, 0]
